Goal: Find specific page/section: Find specific page/section

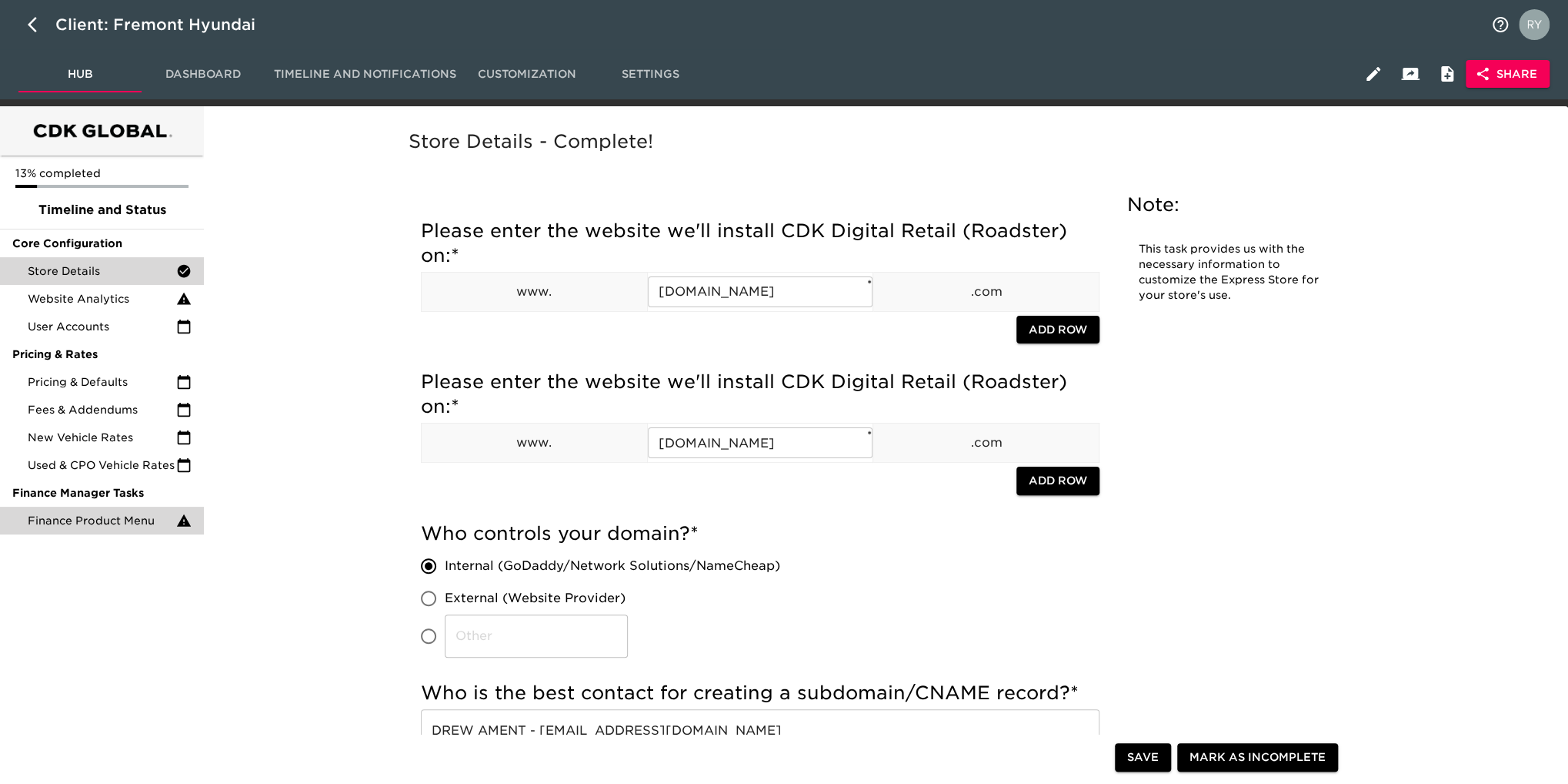
click at [83, 527] on span "Finance Product Menu" at bounding box center [102, 520] width 148 height 15
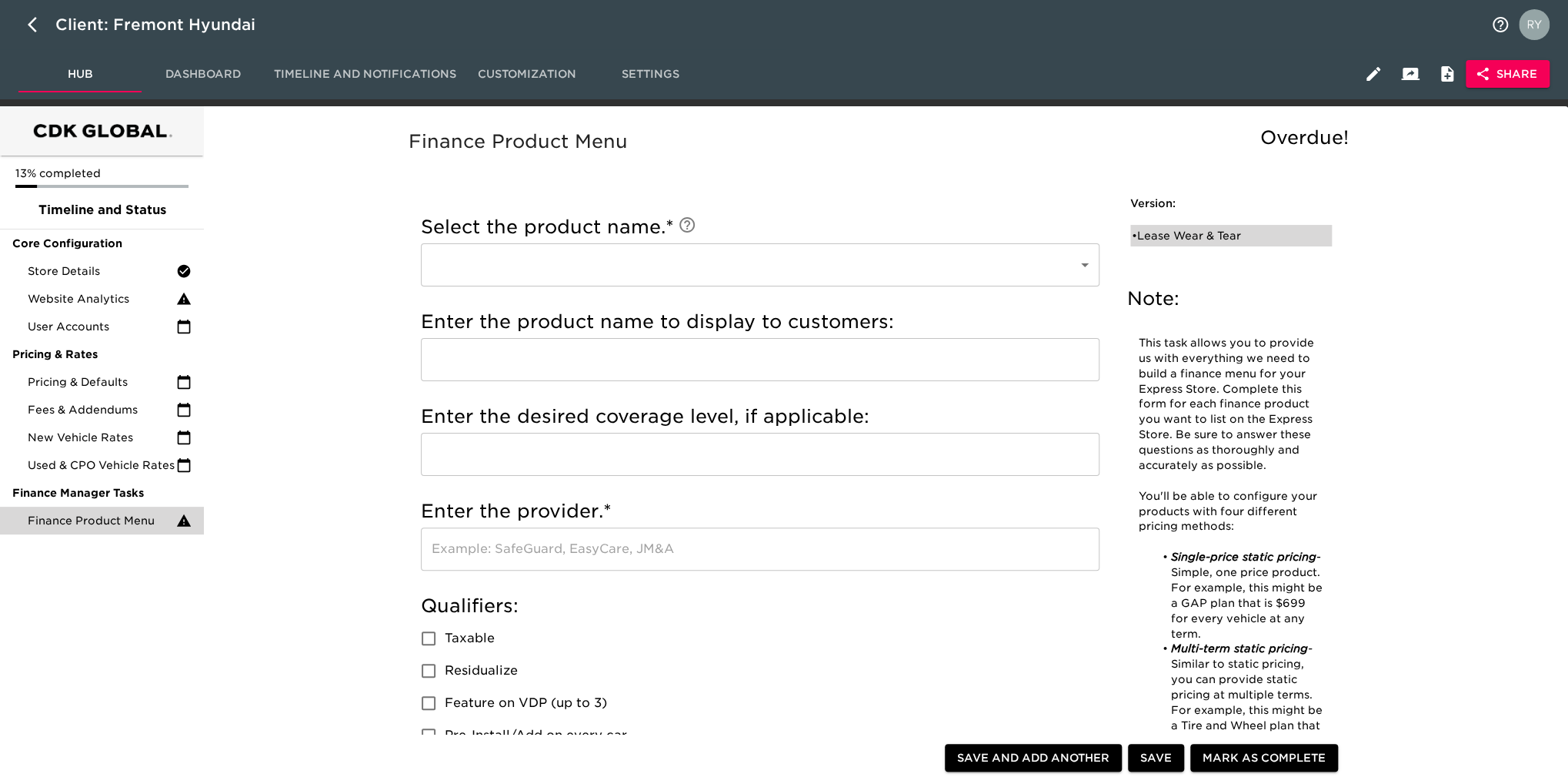
click at [1205, 232] on div "• Lease Wear & Tear" at bounding box center [1219, 236] width 177 height 15
type input "Lease Wear & Tear"
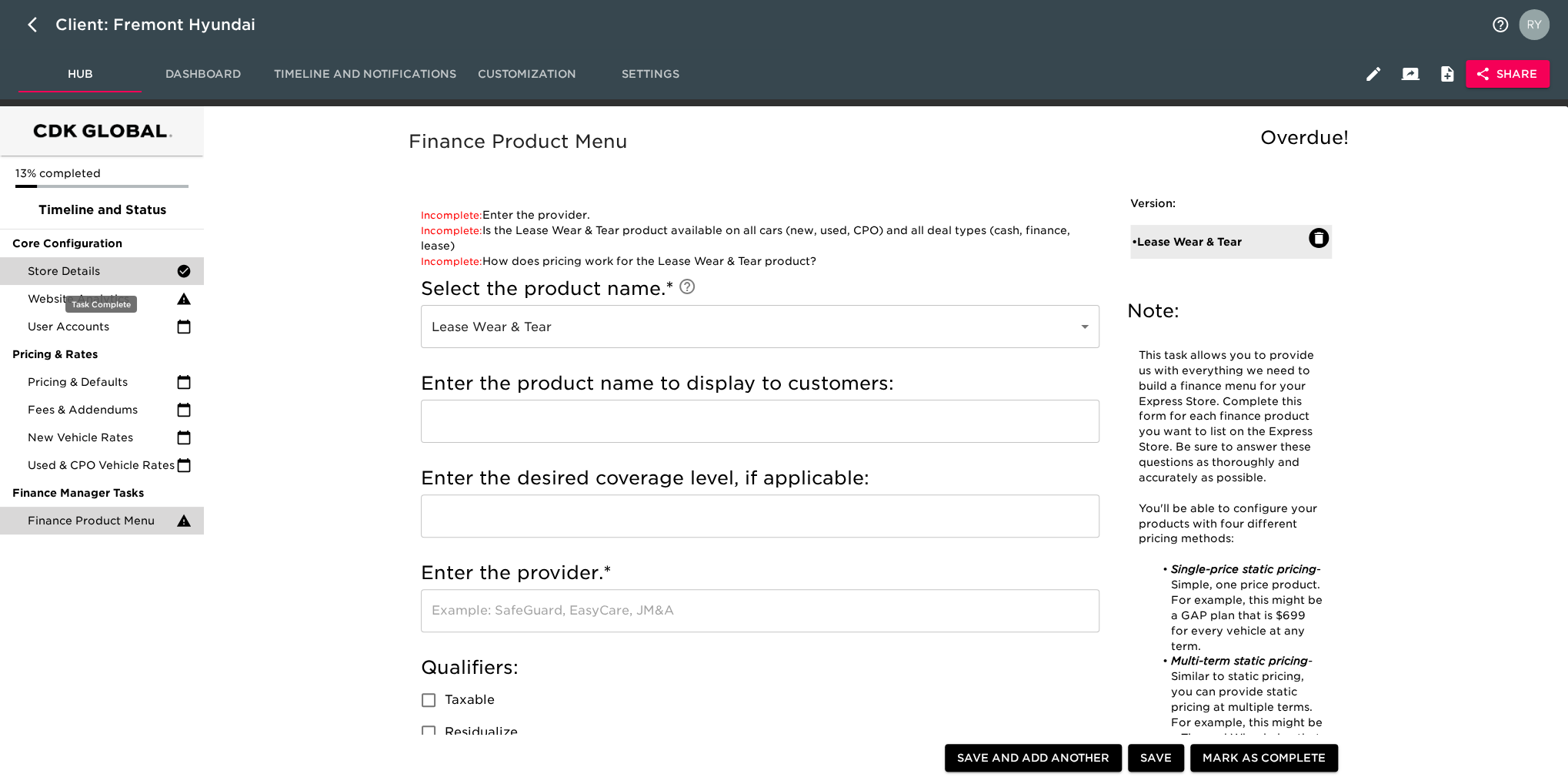
click at [106, 278] on span "Store Details" at bounding box center [102, 271] width 148 height 15
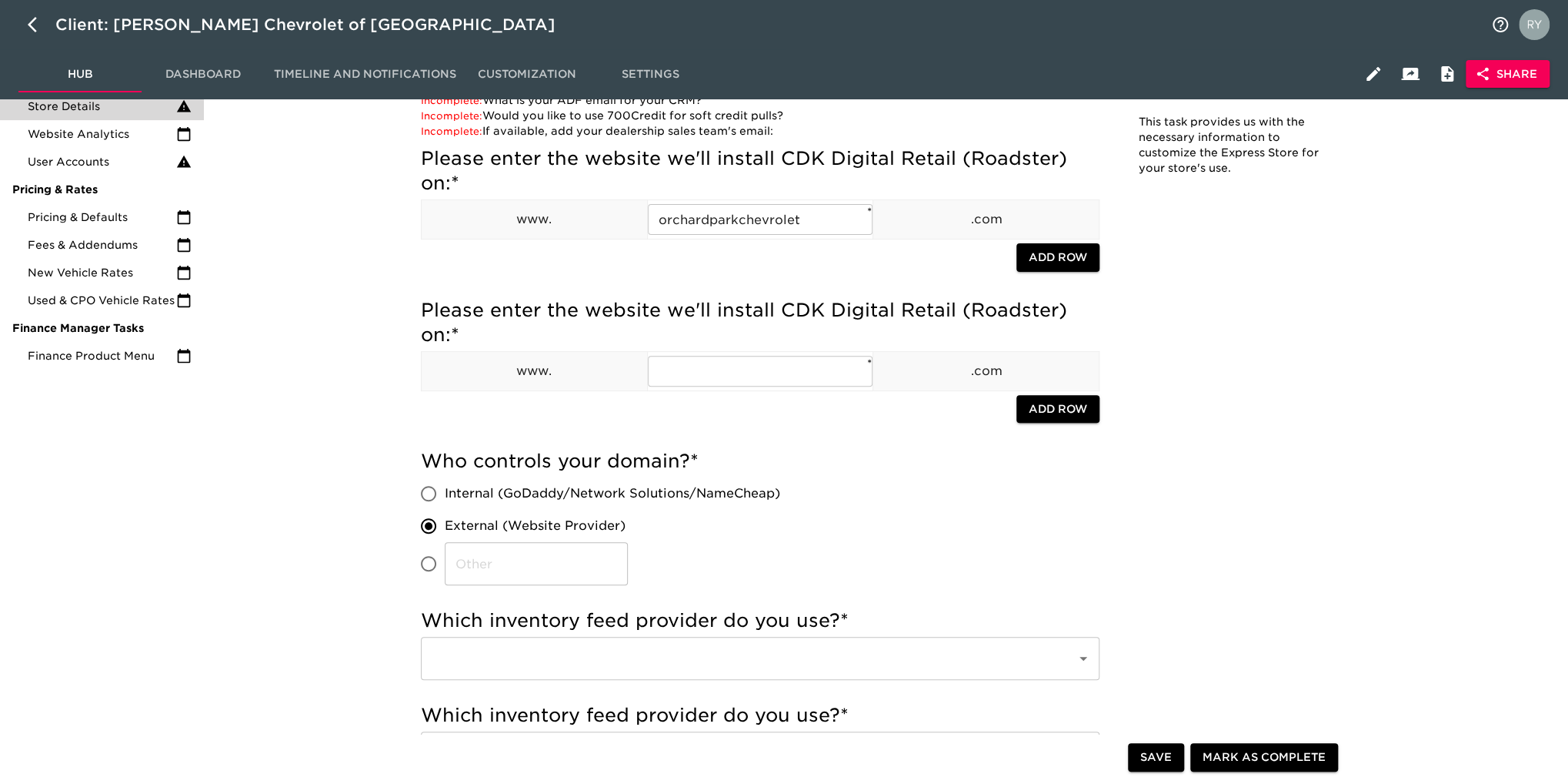
scroll to position [13, 0]
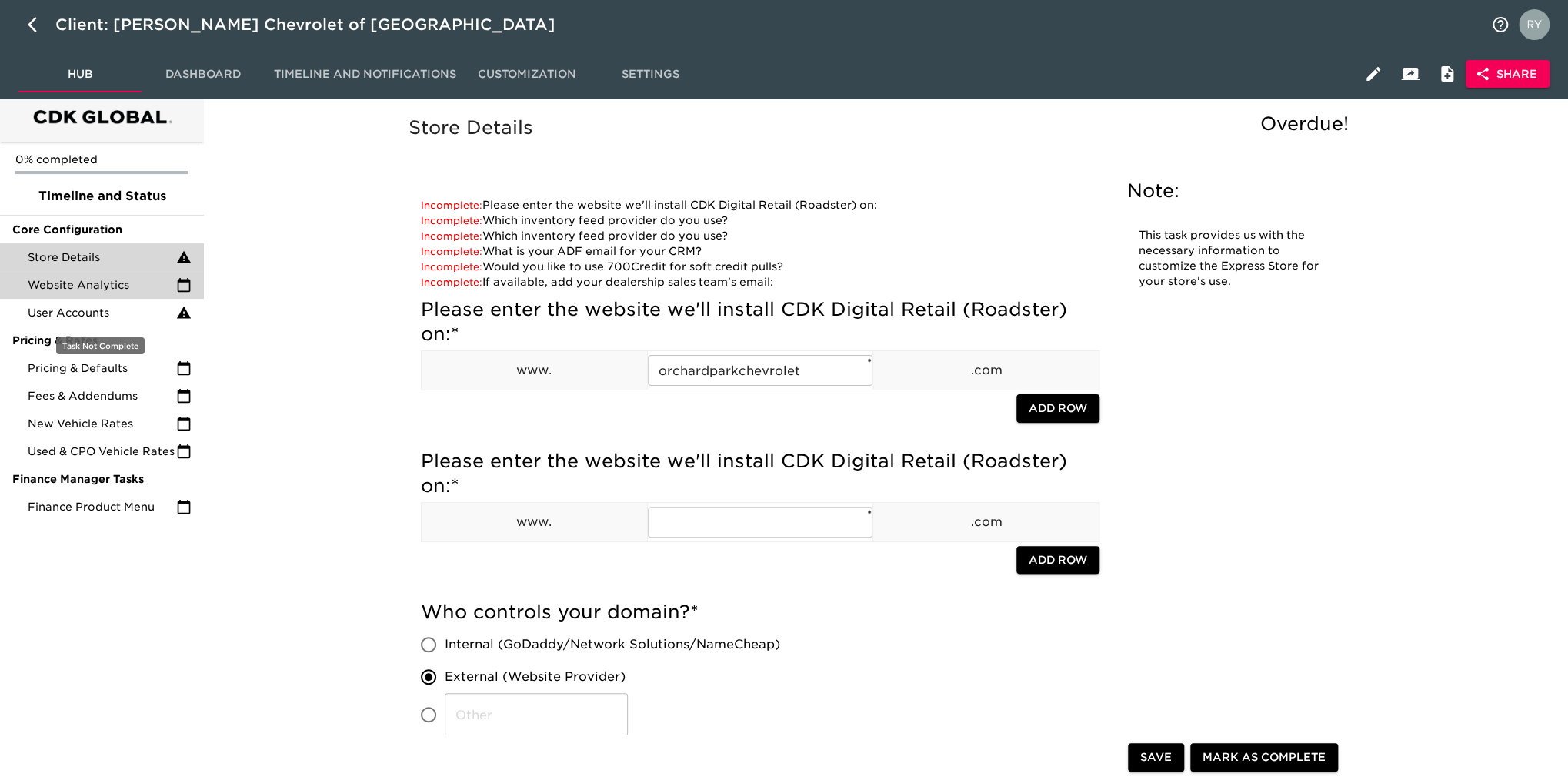
click at [99, 303] on div "User Accounts" at bounding box center [102, 312] width 204 height 28
